Goal: Task Accomplishment & Management: Complete application form

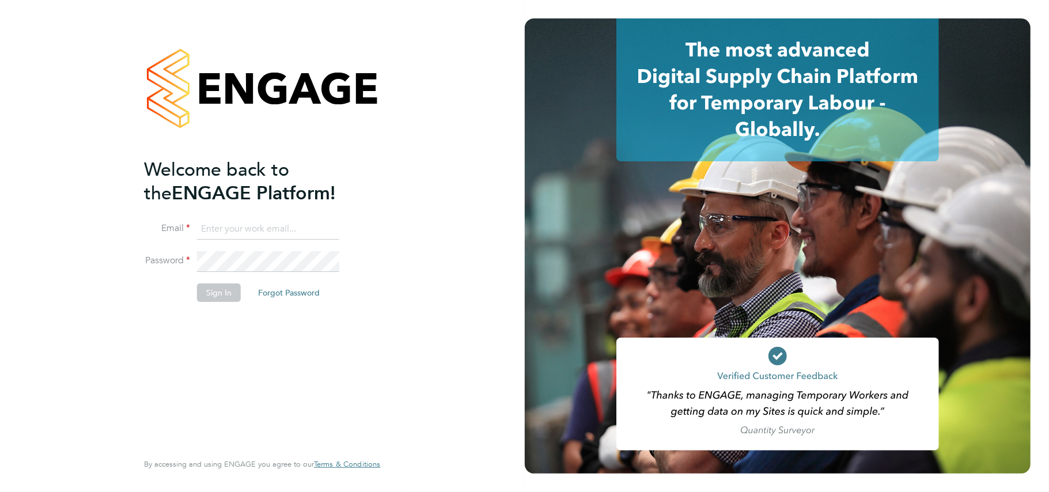
type input "[EMAIL_ADDRESS][DOMAIN_NAME]"
click at [221, 298] on button "Sign In" at bounding box center [219, 293] width 44 height 18
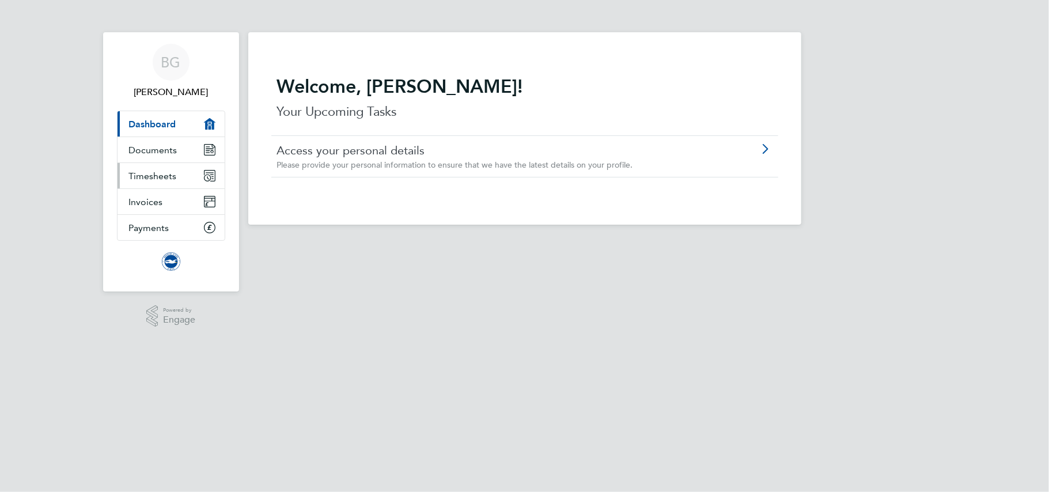
drag, startPoint x: 0, startPoint y: 0, endPoint x: 189, endPoint y: 177, distance: 259.3
click at [189, 177] on link "Timesheets" at bounding box center [171, 175] width 107 height 25
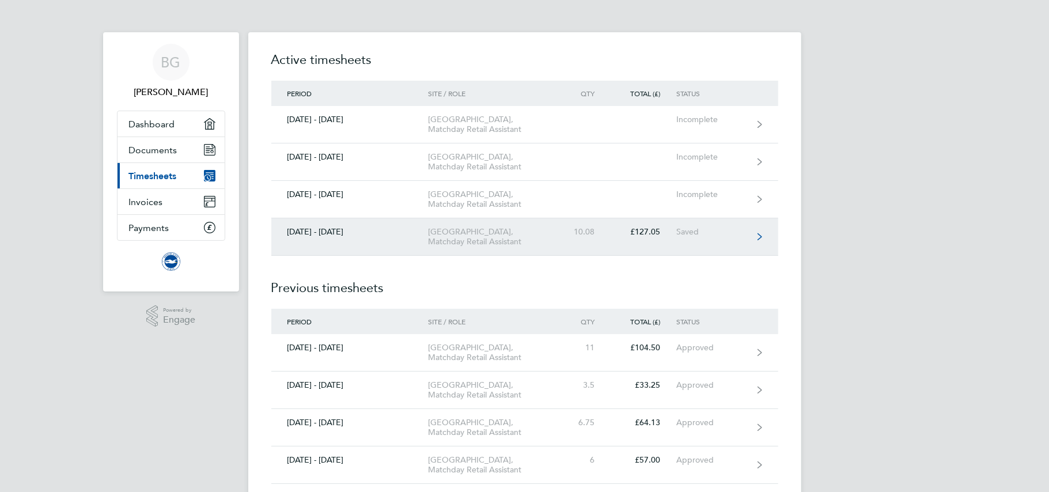
click at [479, 247] on div "[GEOGRAPHIC_DATA], Matchday Retail Assistant" at bounding box center [494, 237] width 132 height 20
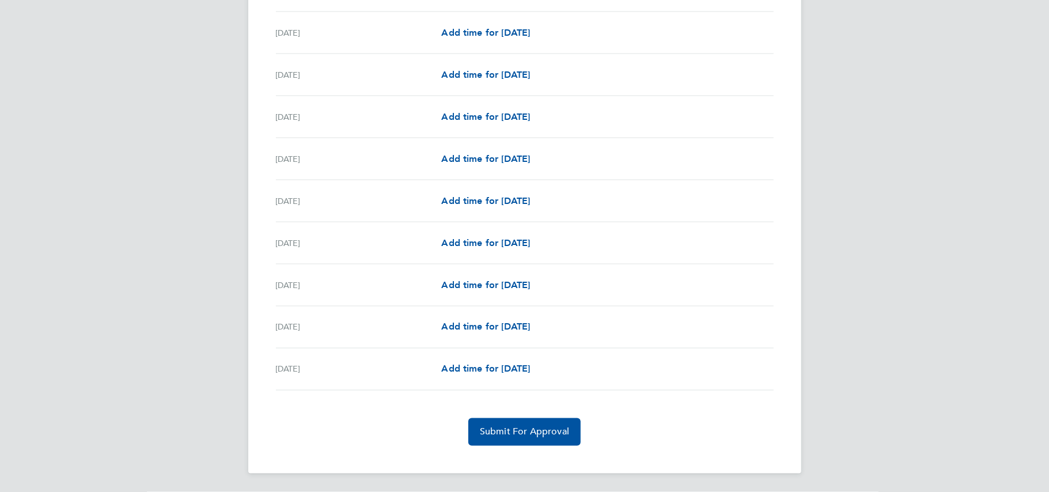
scroll to position [1268, 0]
click at [524, 364] on span "Add time for [DATE]" at bounding box center [485, 369] width 89 height 11
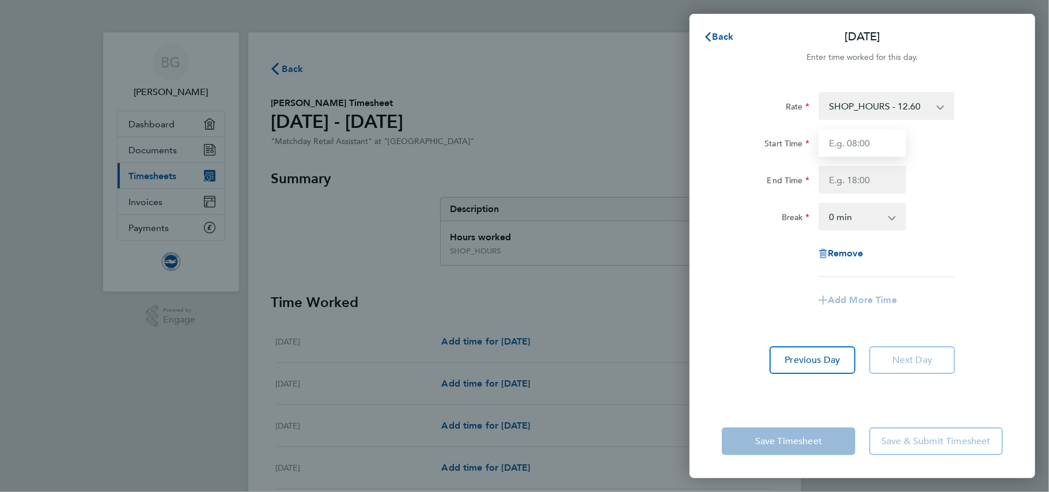
click at [860, 145] on input "Start Time" at bounding box center [863, 143] width 88 height 28
type input "10:30"
click at [867, 183] on input "End Time" at bounding box center [863, 180] width 88 height 28
type input "17:00"
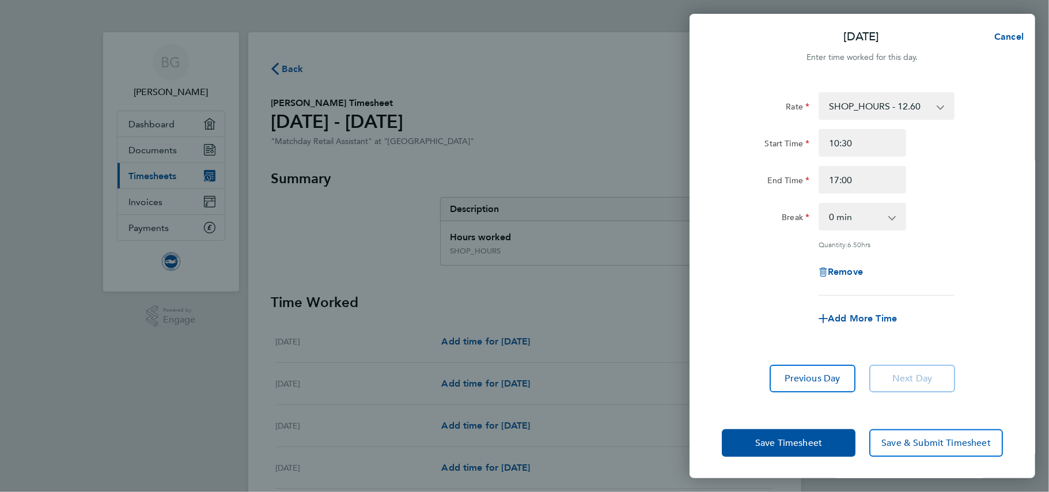
click at [893, 224] on app-icon-cross-button at bounding box center [899, 216] width 14 height 25
click at [846, 224] on select "0 min 15 min 30 min 45 min 60 min 75 min 90 min" at bounding box center [855, 216] width 71 height 25
select select "90"
click at [820, 204] on select "0 min 15 min 30 min 45 min 60 min 75 min 90 min" at bounding box center [855, 216] width 71 height 25
click at [814, 443] on span "Save Timesheet" at bounding box center [789, 443] width 67 height 12
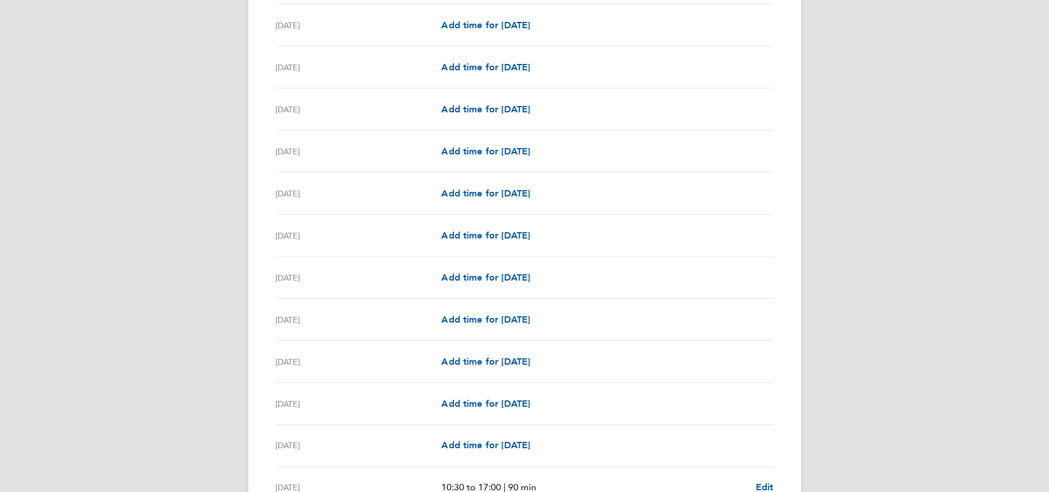
scroll to position [1282, 0]
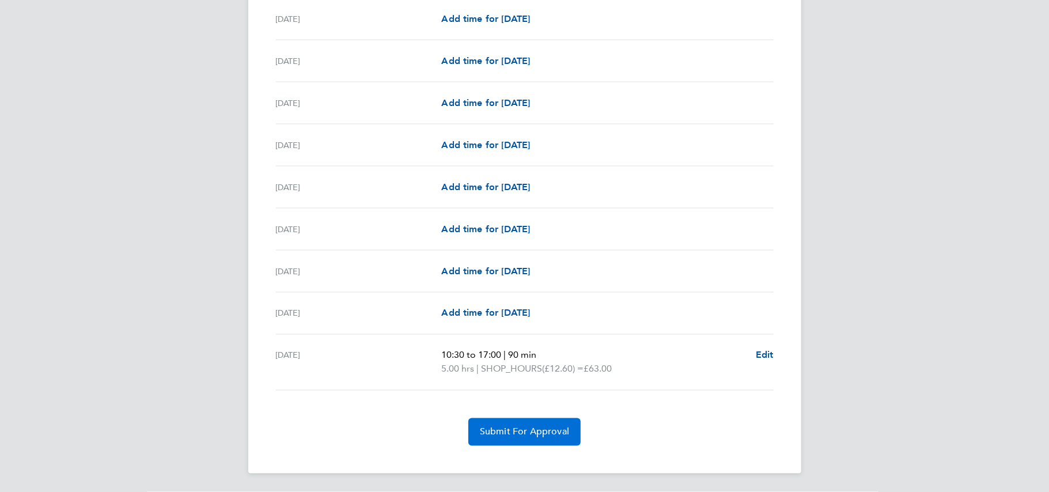
click at [538, 429] on span "Submit For Approval" at bounding box center [524, 432] width 89 height 12
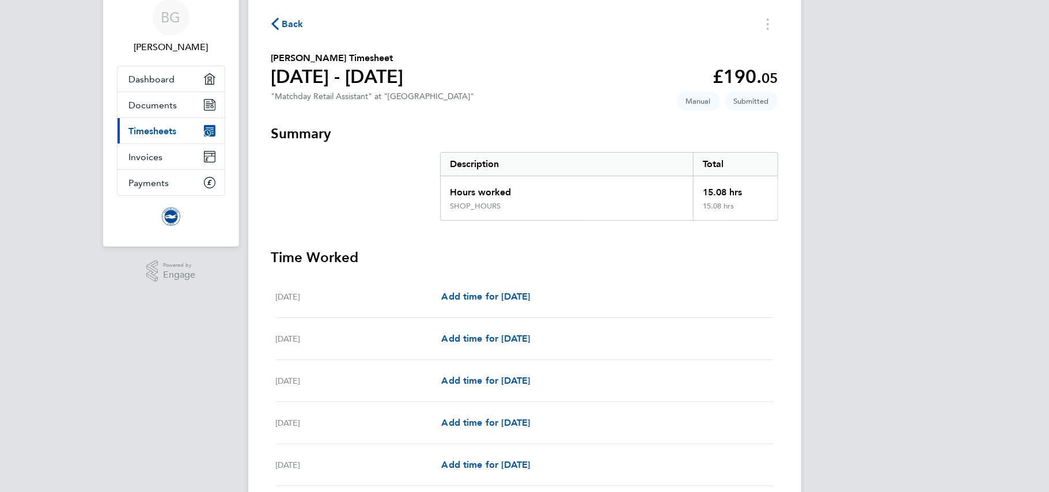
scroll to position [0, 0]
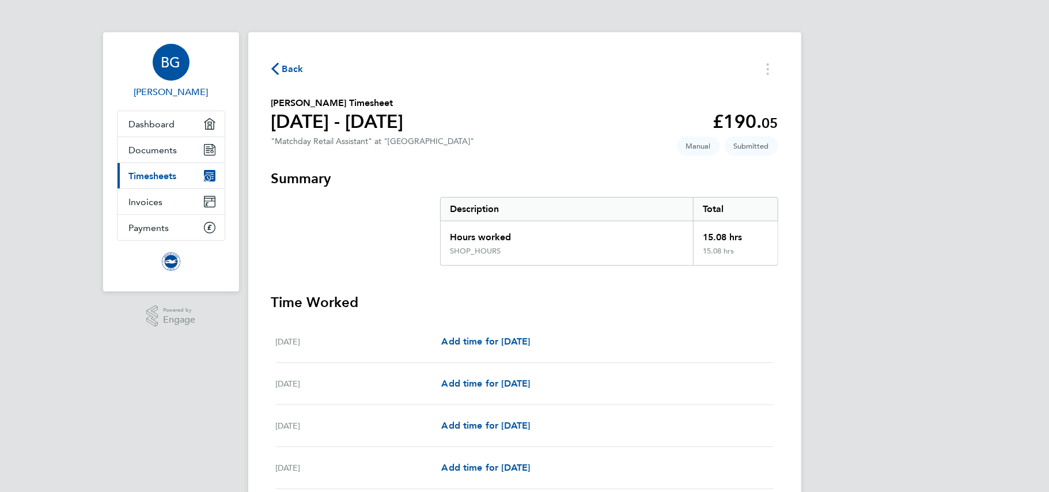
click at [176, 66] on span "BG" at bounding box center [171, 62] width 20 height 15
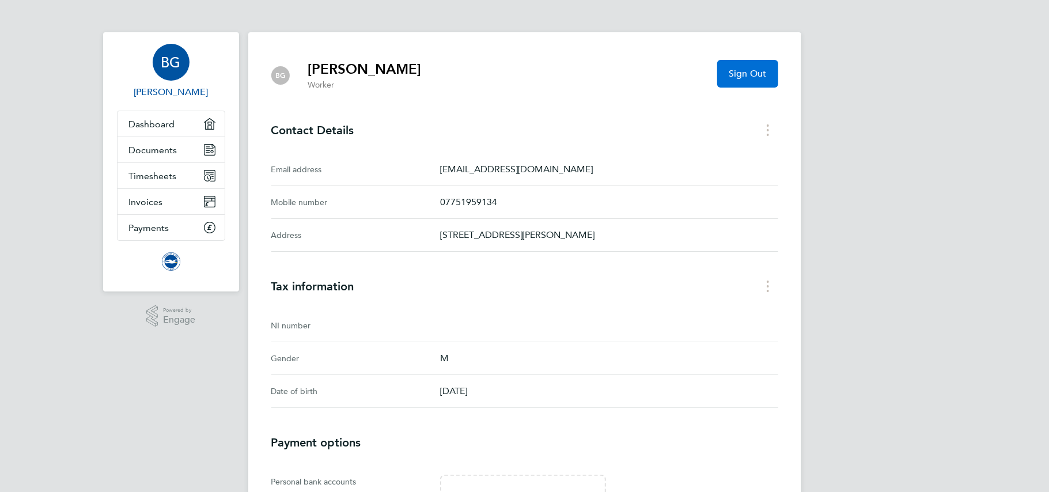
click at [757, 77] on span "Sign Out" at bounding box center [747, 74] width 37 height 12
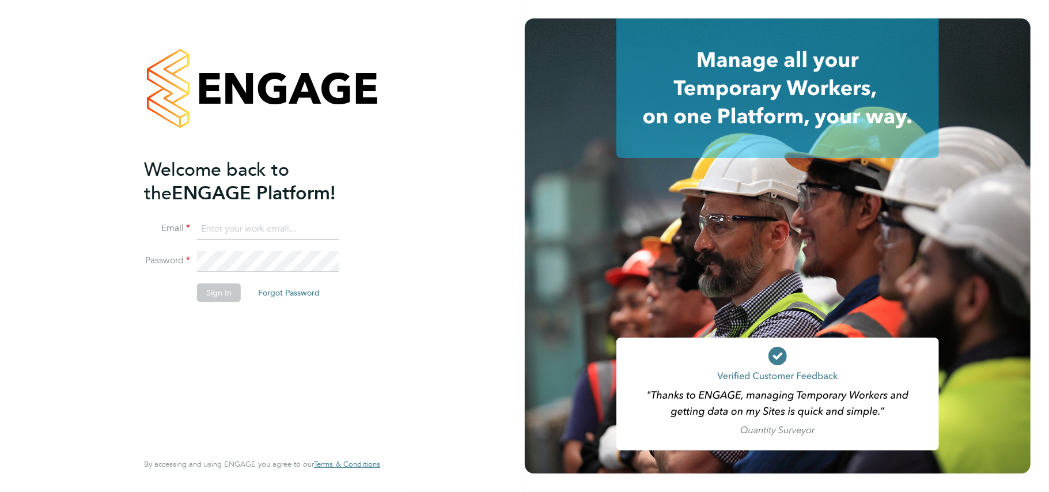
click at [286, 221] on input at bounding box center [268, 229] width 142 height 21
type input "[PERSON_NAME][EMAIL_ADDRESS][DOMAIN_NAME]"
click at [218, 290] on button "Sign In" at bounding box center [219, 293] width 44 height 18
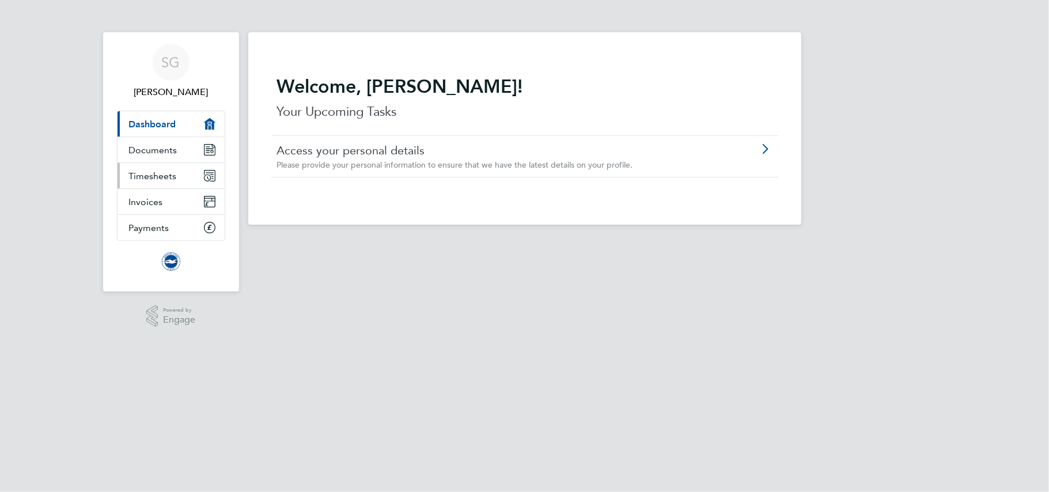
click at [190, 176] on link "Timesheets" at bounding box center [171, 175] width 107 height 25
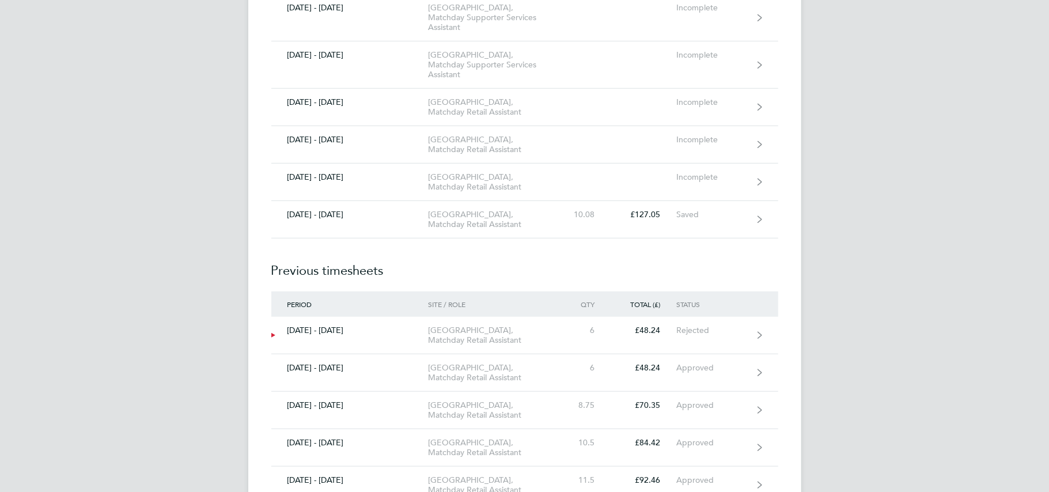
scroll to position [614, 0]
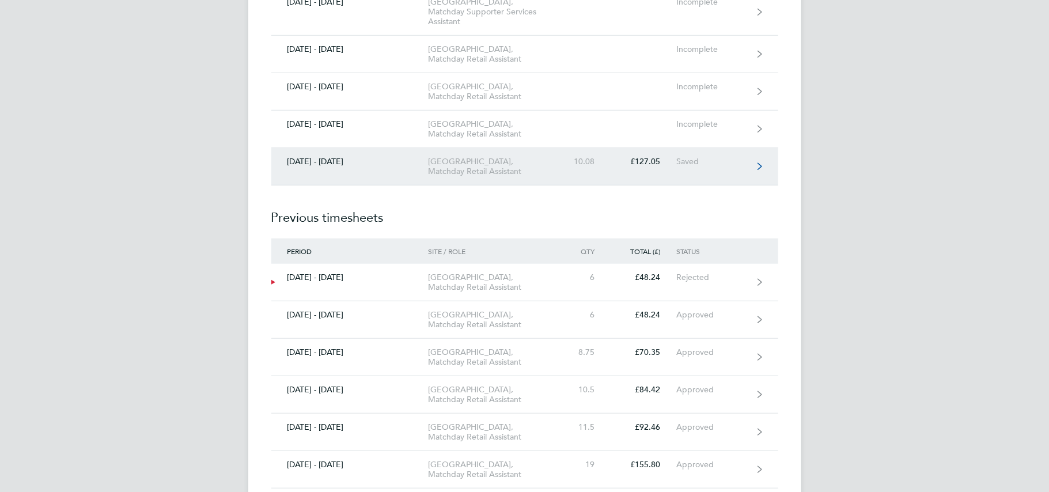
click at [565, 167] on div "10.08" at bounding box center [585, 162] width 51 height 10
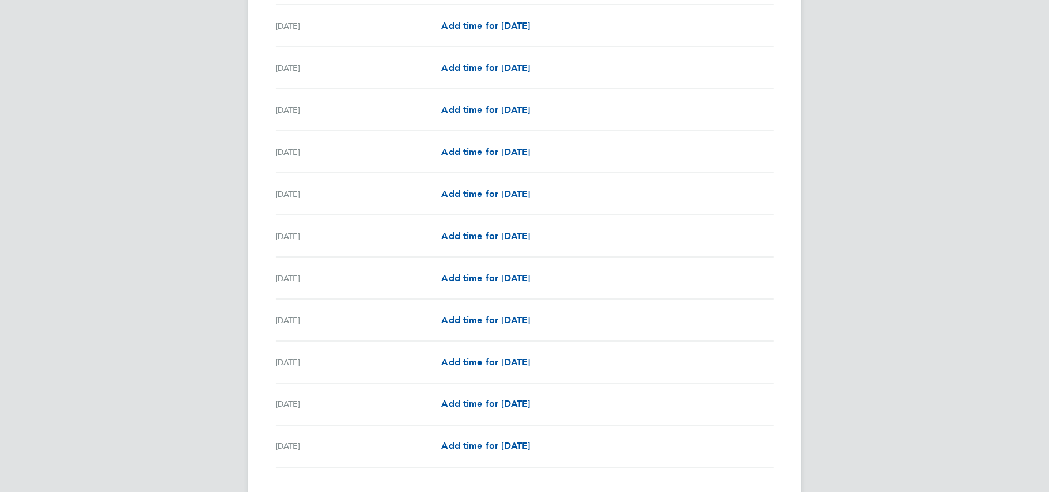
scroll to position [1268, 0]
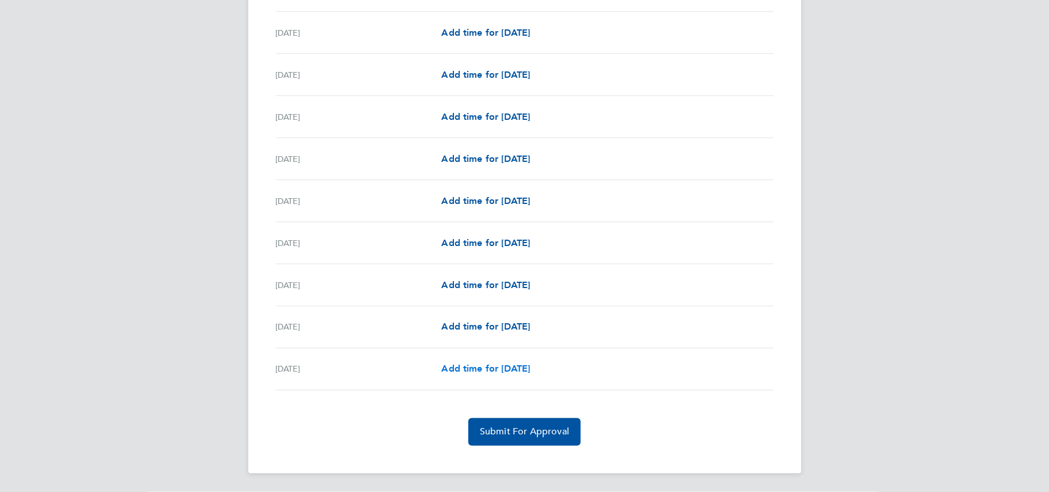
click at [526, 369] on span "Add time for [DATE]" at bounding box center [485, 369] width 89 height 11
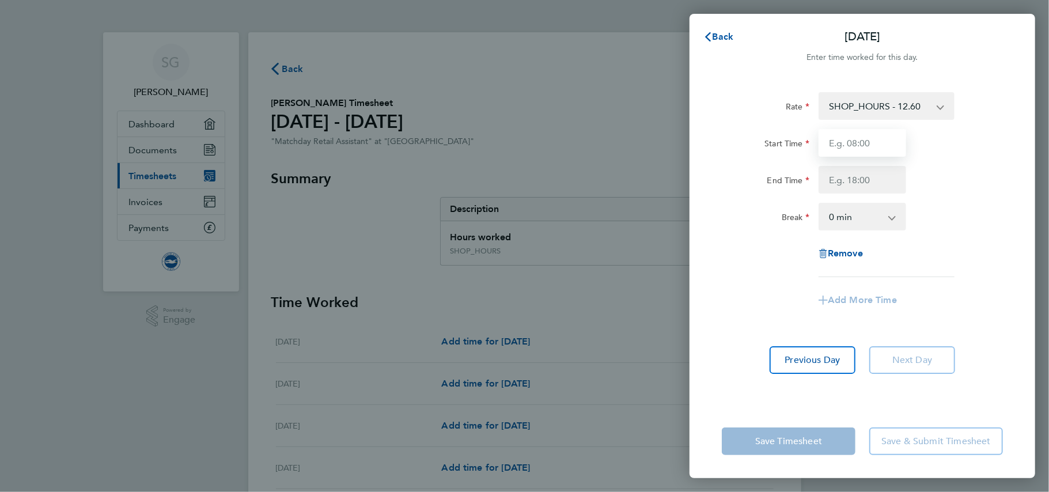
click at [864, 144] on input "Start Time" at bounding box center [863, 143] width 88 height 28
type input "10:30"
click at [853, 178] on input "End Time" at bounding box center [863, 180] width 88 height 28
type input "17:00"
click at [841, 215] on select "0 min 15 min 30 min 45 min 60 min 75 min 90 min" at bounding box center [855, 216] width 71 height 25
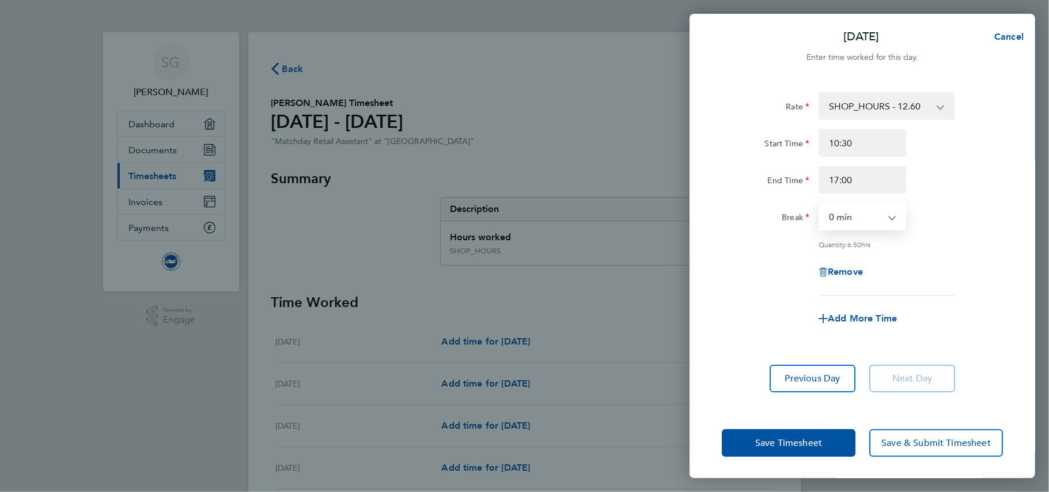
select select "90"
click at [820, 204] on select "0 min 15 min 30 min 45 min 60 min 75 min 90 min" at bounding box center [855, 216] width 71 height 25
click at [798, 439] on span "Save Timesheet" at bounding box center [789, 443] width 67 height 12
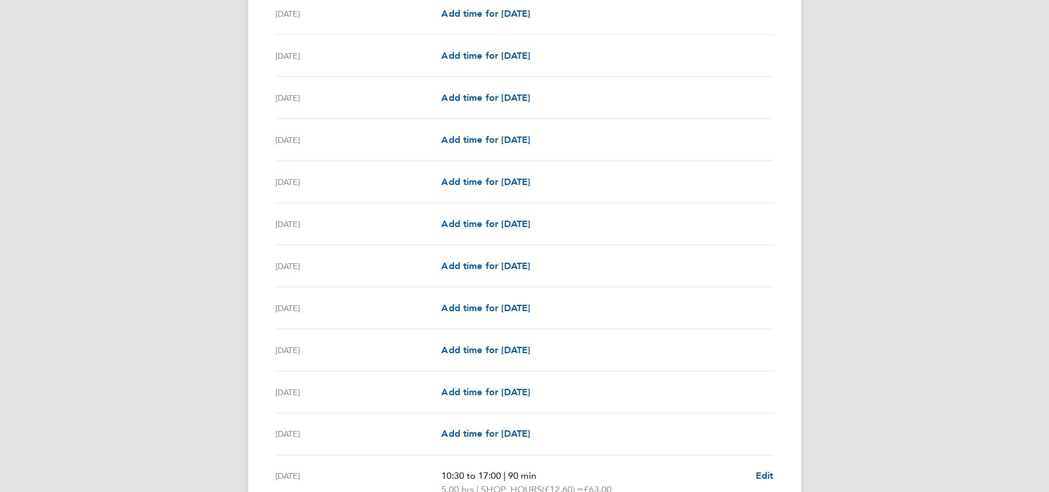
scroll to position [1282, 0]
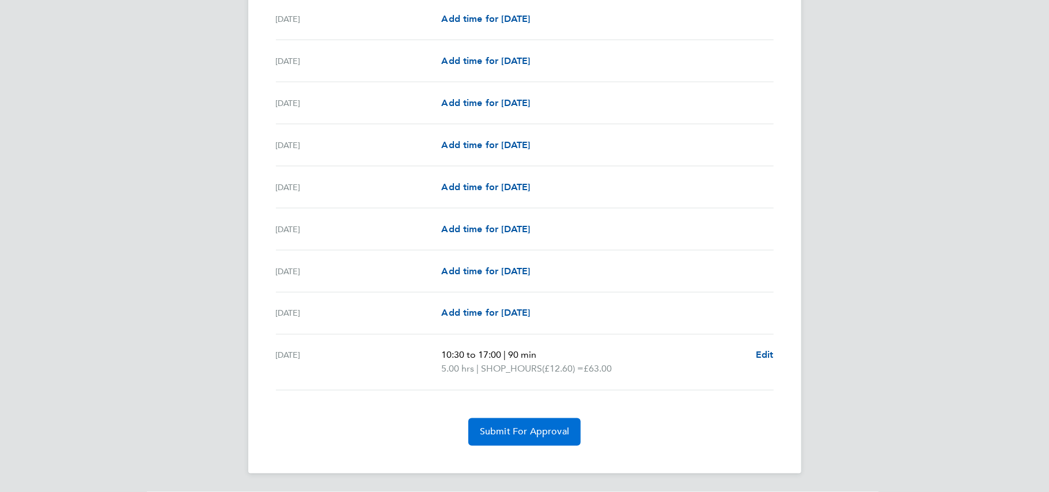
click at [537, 432] on span "Submit For Approval" at bounding box center [524, 432] width 89 height 12
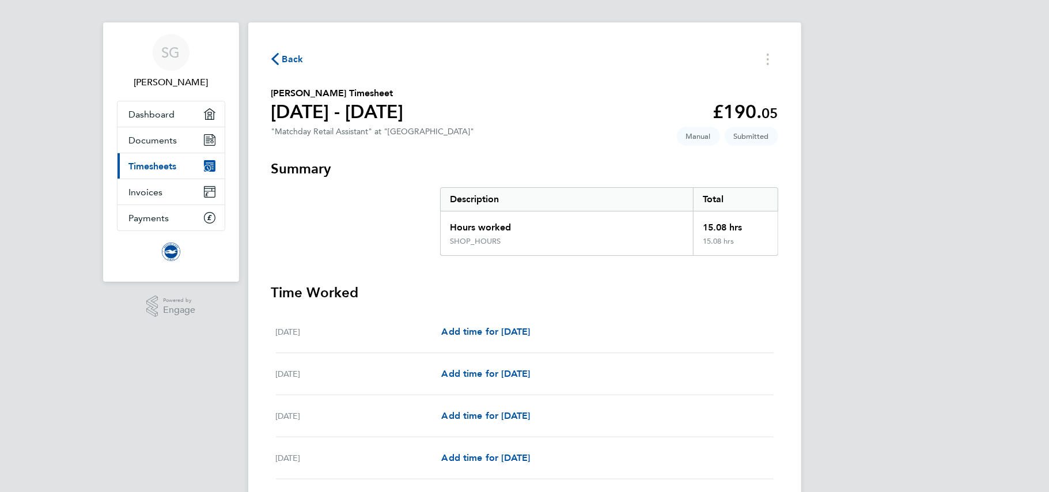
scroll to position [0, 0]
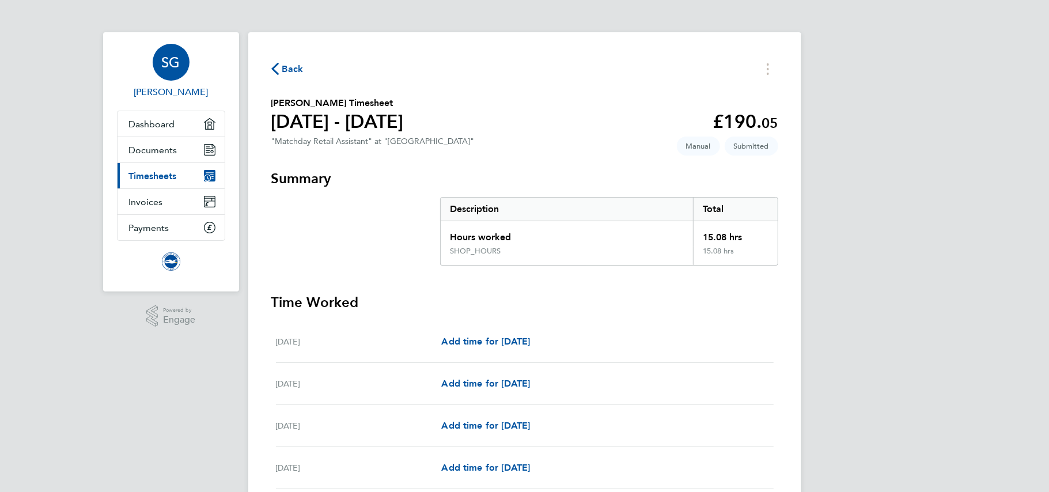
click at [176, 63] on span "SG" at bounding box center [171, 62] width 18 height 15
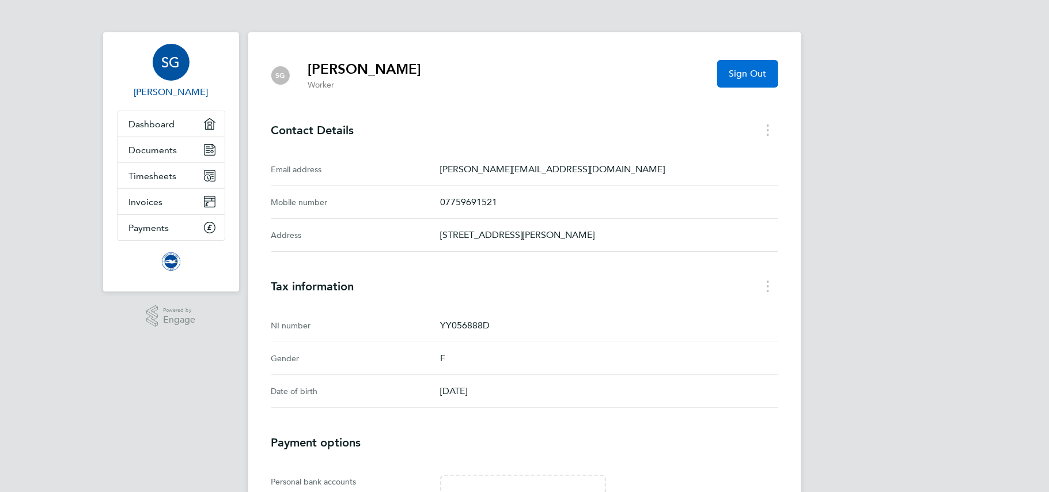
click at [740, 71] on span "Sign Out" at bounding box center [747, 74] width 37 height 12
